Goal: Information Seeking & Learning: Find specific fact

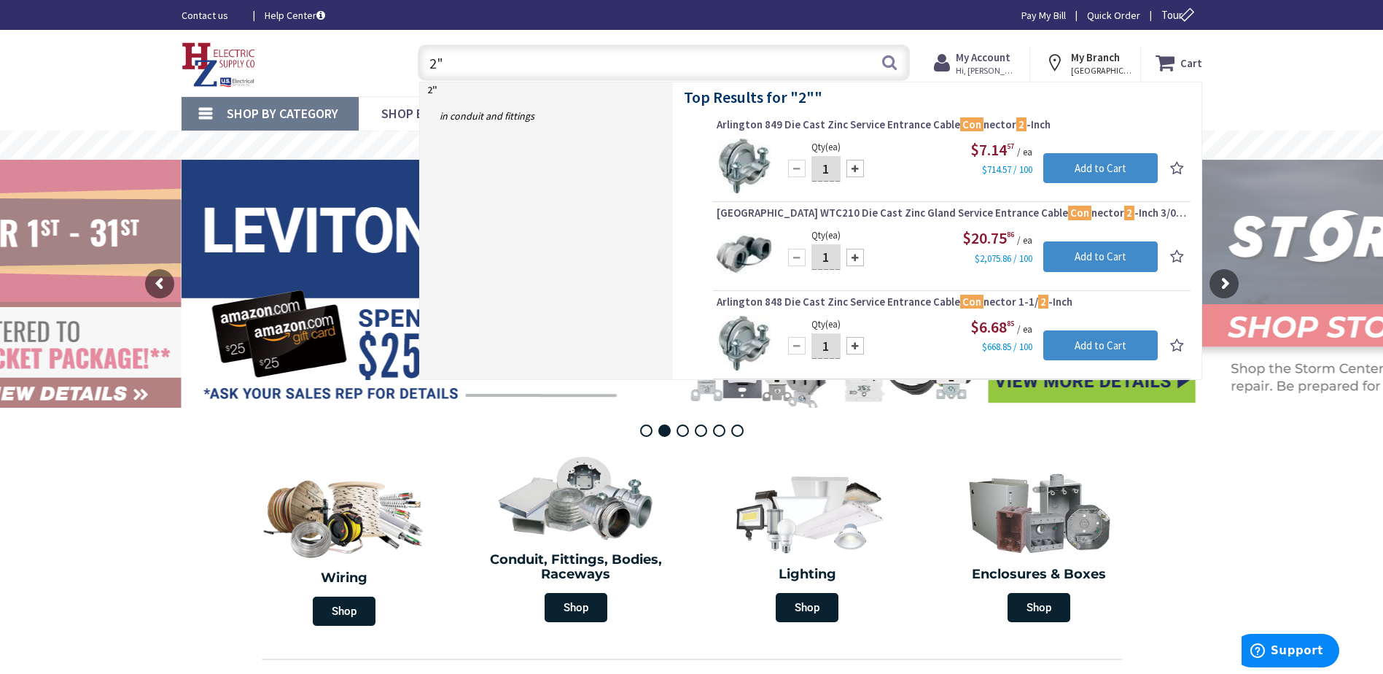
type input "2"
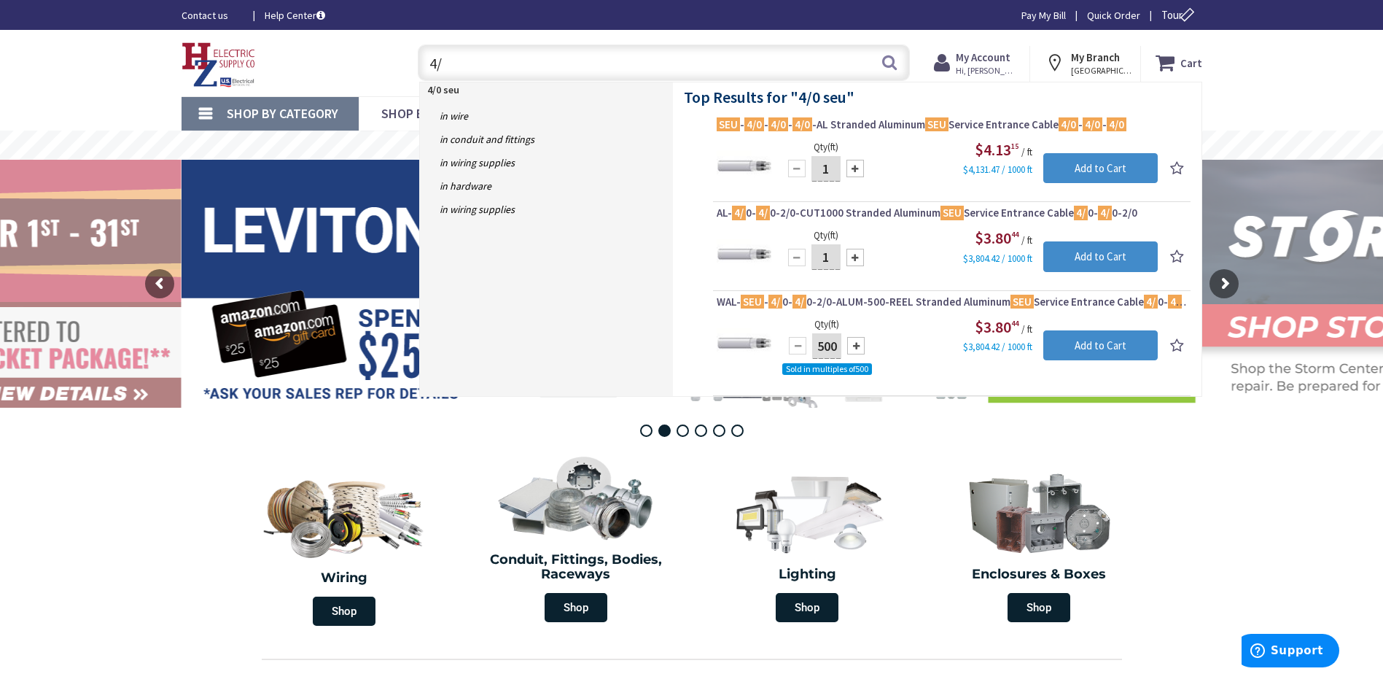
type input "4"
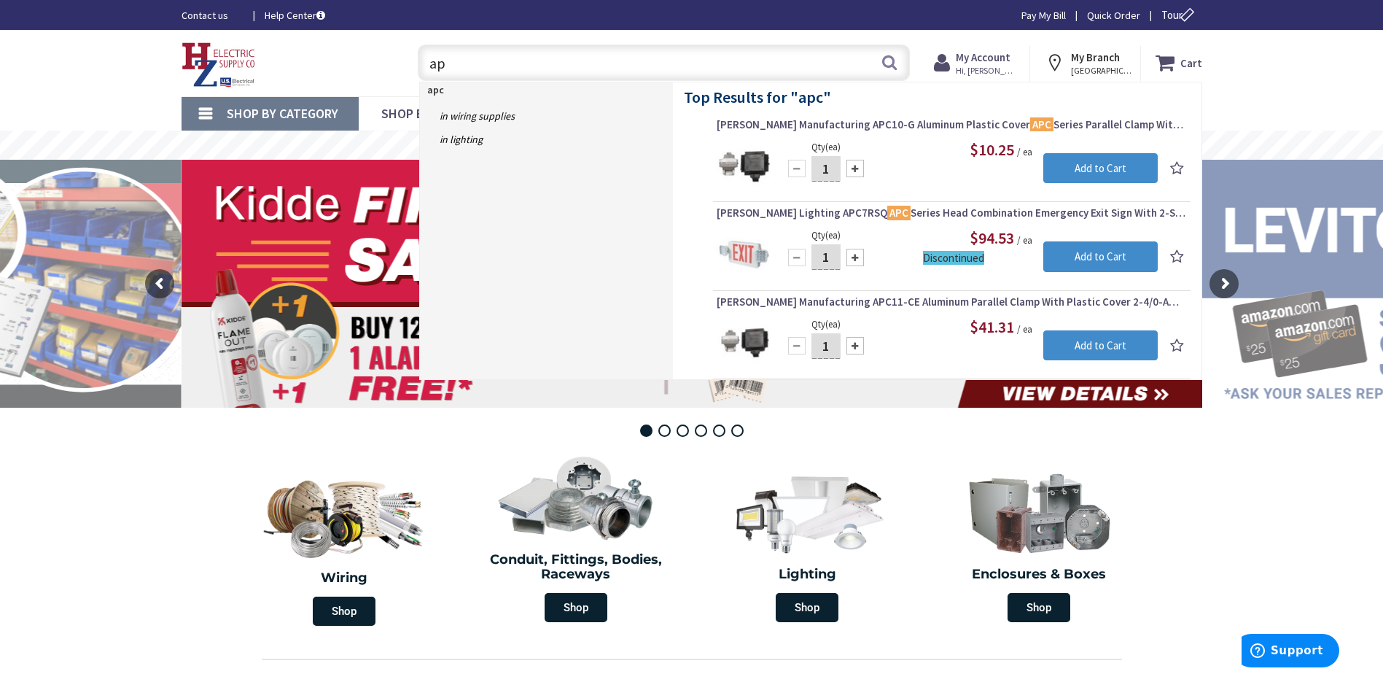
type input "a"
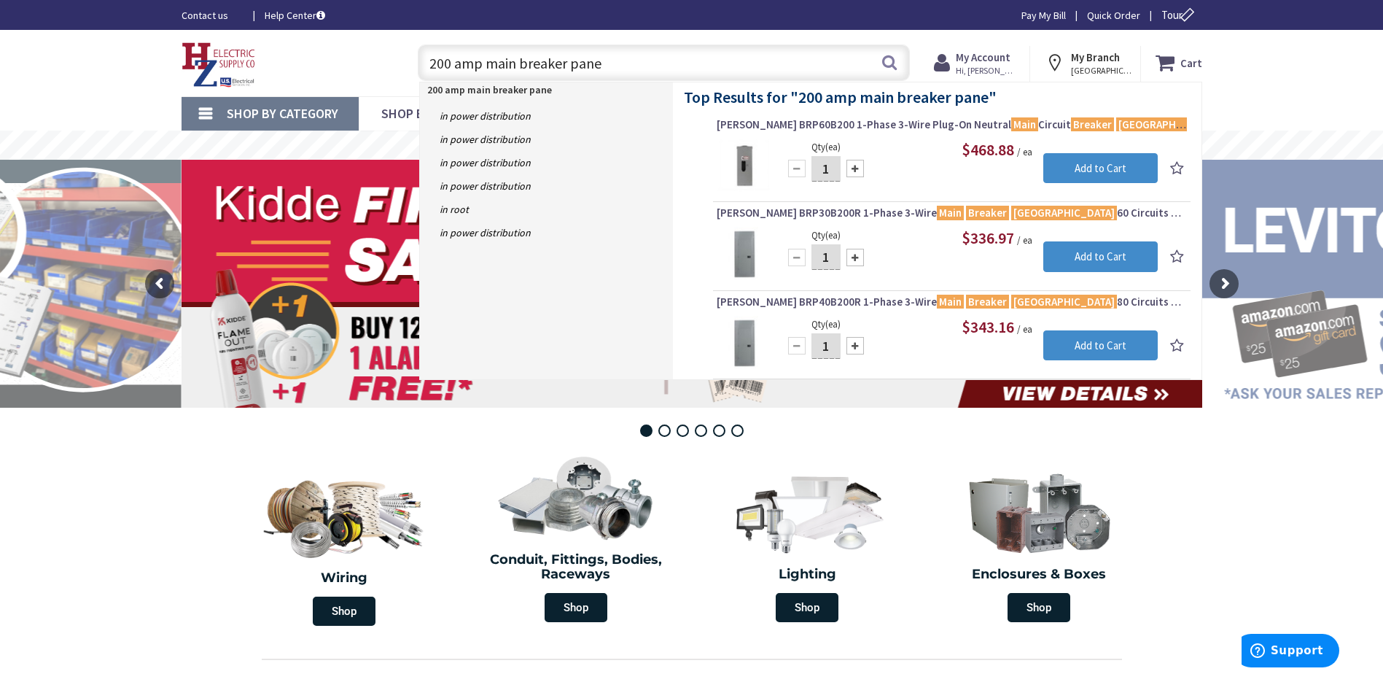
type input "200 amp main breaker panel"
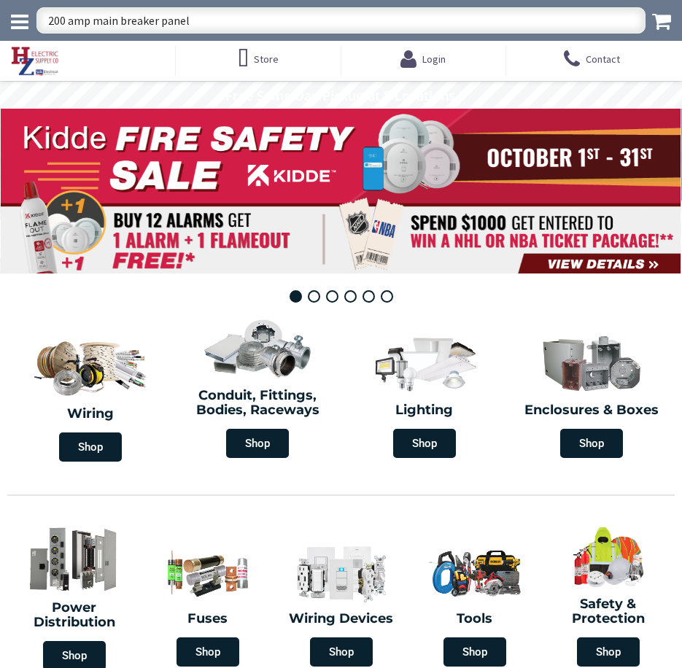
type input "200 amp main breaker panel"
